Goal: Check status: Check status

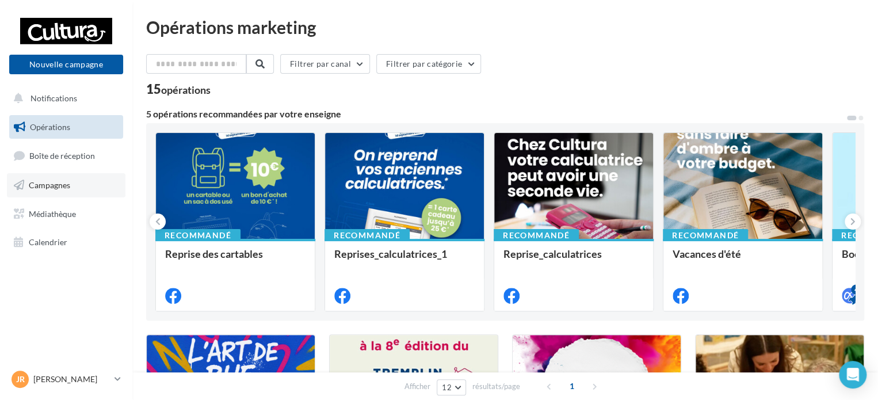
click at [49, 192] on link "Campagnes" at bounding box center [66, 185] width 119 height 24
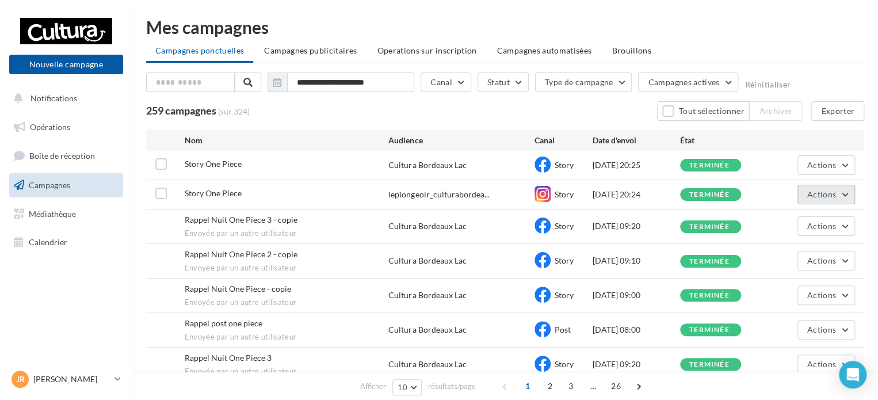
click at [824, 195] on span "Actions" at bounding box center [822, 194] width 29 height 10
click at [819, 216] on button "Voir les résultats" at bounding box center [797, 222] width 115 height 30
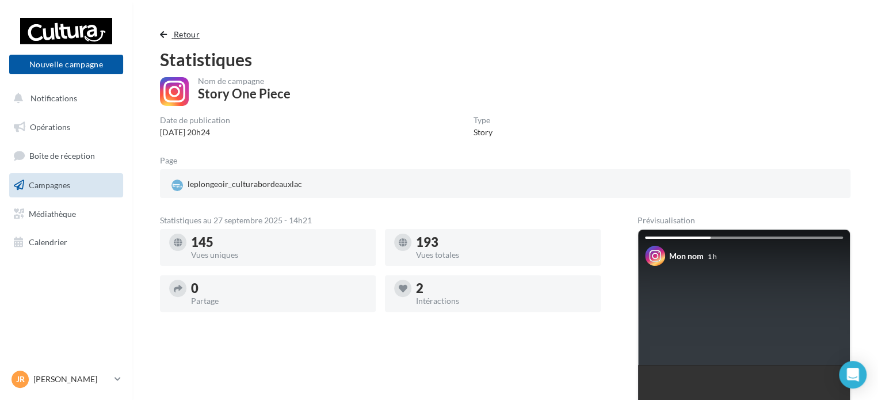
click at [180, 28] on button "Retour" at bounding box center [182, 35] width 44 height 14
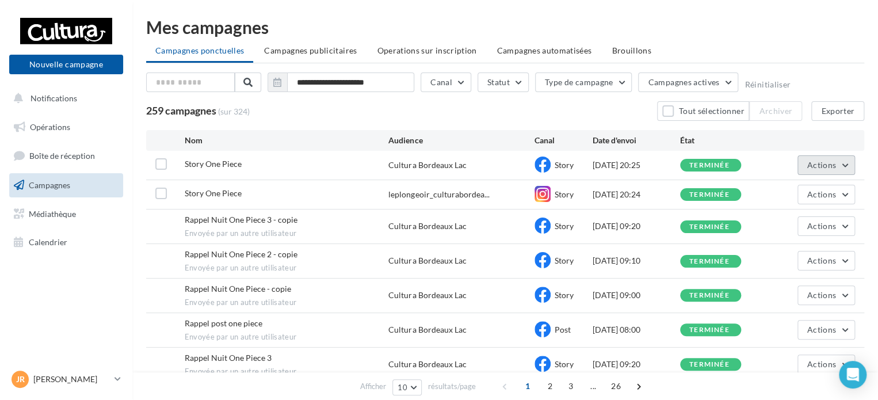
click at [825, 170] on button "Actions" at bounding box center [827, 165] width 58 height 20
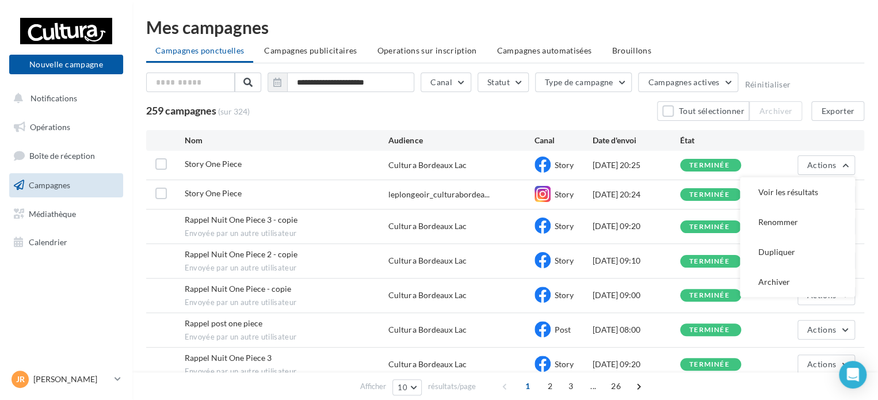
click at [827, 195] on button "Voir les résultats" at bounding box center [797, 192] width 115 height 30
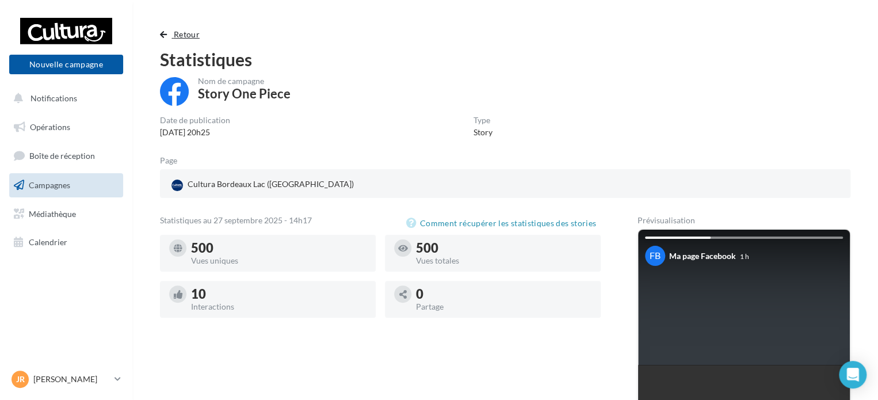
click at [175, 32] on span "Retour" at bounding box center [187, 34] width 26 height 10
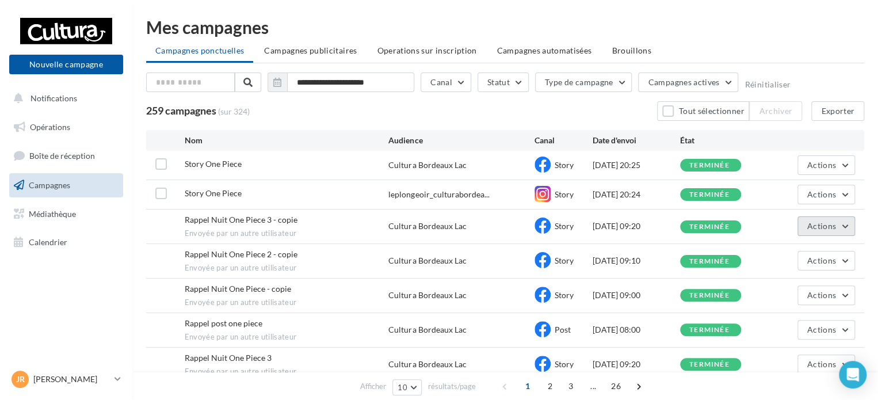
click at [849, 230] on button "Actions" at bounding box center [827, 226] width 58 height 20
click at [806, 260] on button "Voir les résultats" at bounding box center [797, 253] width 115 height 30
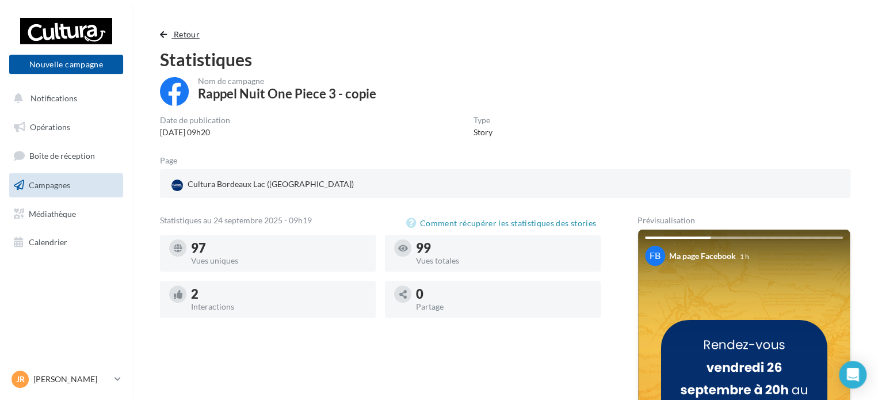
click at [169, 32] on button "Retour" at bounding box center [182, 35] width 44 height 14
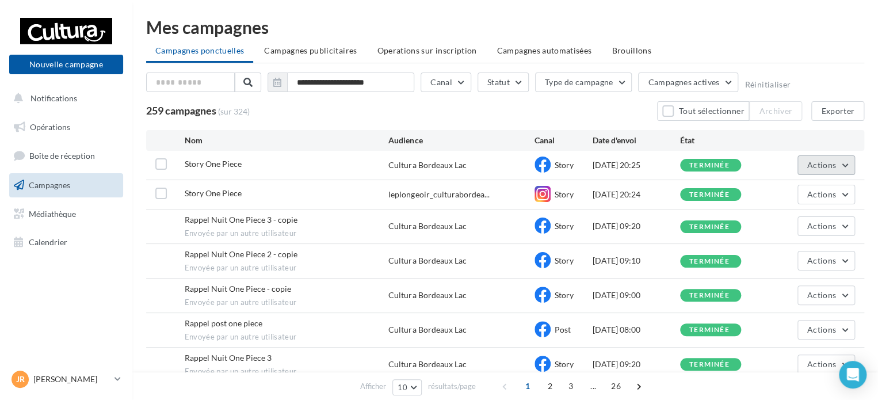
click at [812, 166] on span "Actions" at bounding box center [822, 165] width 29 height 10
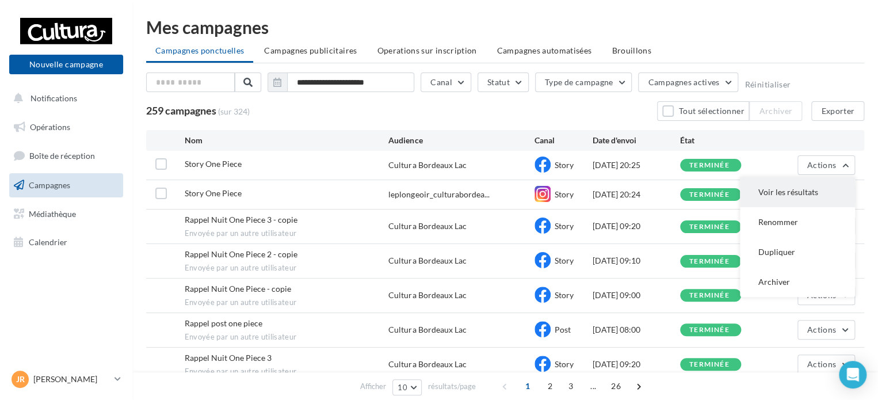
click at [820, 188] on button "Voir les résultats" at bounding box center [797, 192] width 115 height 30
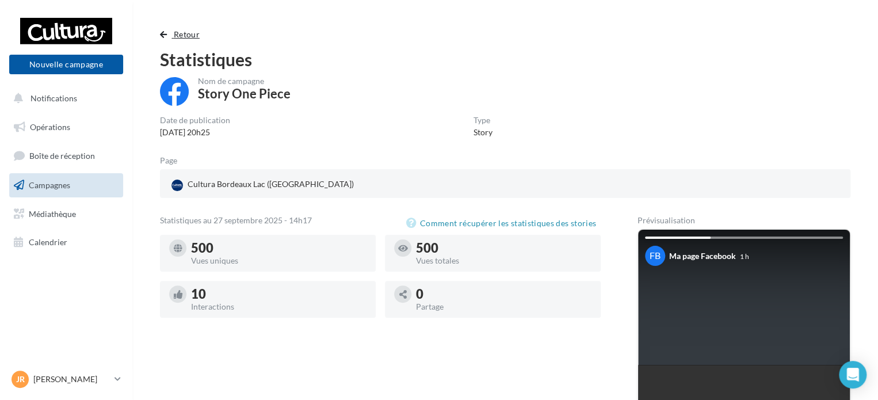
click at [170, 30] on button "Retour" at bounding box center [182, 35] width 44 height 14
